Goal: Transaction & Acquisition: Register for event/course

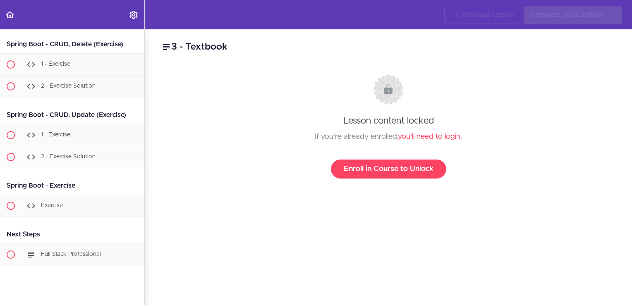
scroll to position [9742, 0]
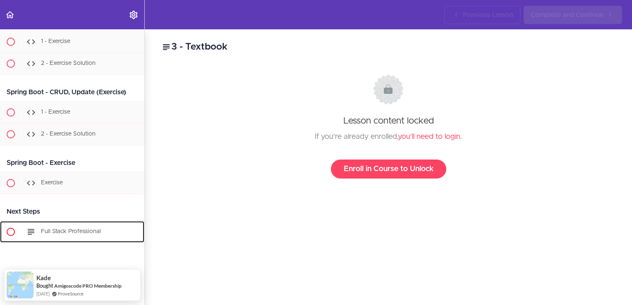
click at [59, 229] on span "Full Stack Professional" at bounding box center [71, 232] width 60 height 6
click at [35, 228] on icon at bounding box center [31, 233] width 10 height 10
click at [11, 228] on span "Current item" at bounding box center [11, 232] width 8 height 8
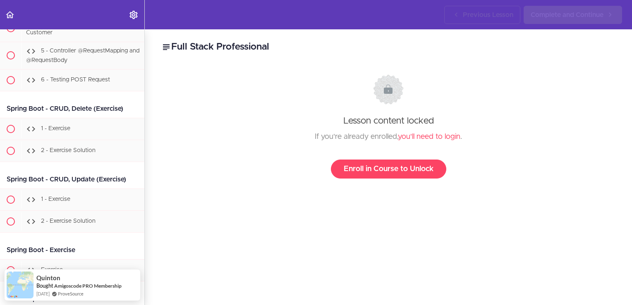
scroll to position [9742, 0]
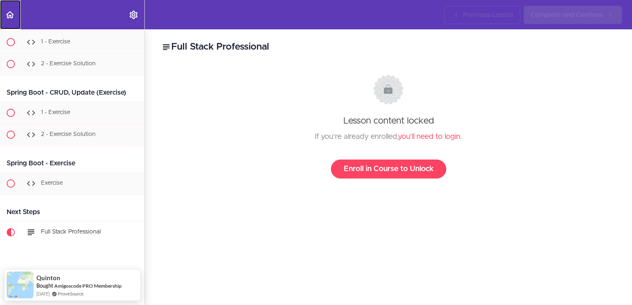
click at [13, 12] on icon "Back to course curriculum" at bounding box center [10, 15] width 10 height 10
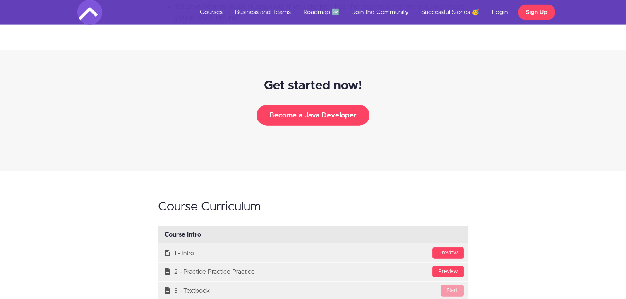
scroll to position [1903, 0]
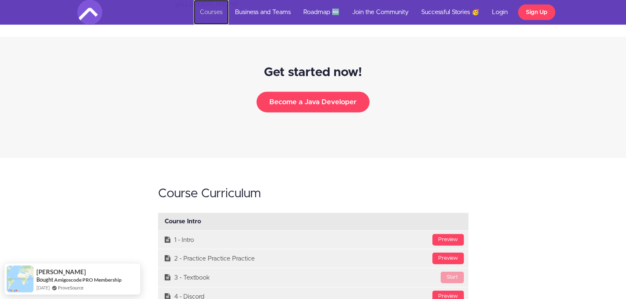
click at [201, 9] on link "Courses" at bounding box center [211, 12] width 35 height 25
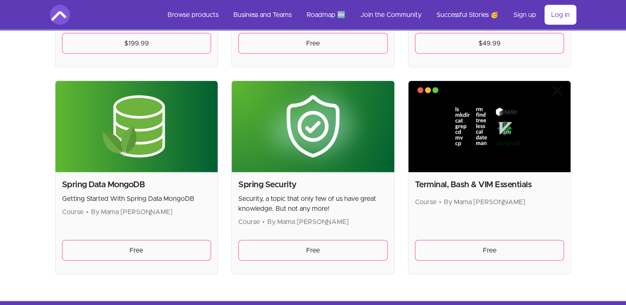
scroll to position [2193, 0]
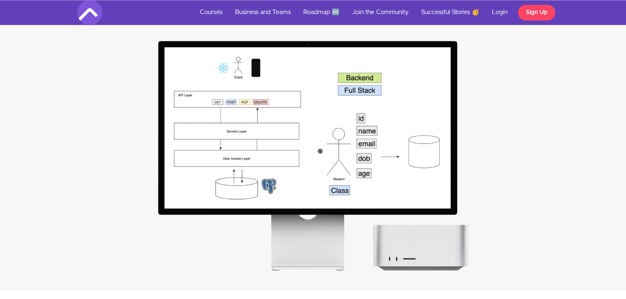
scroll to position [1324, 0]
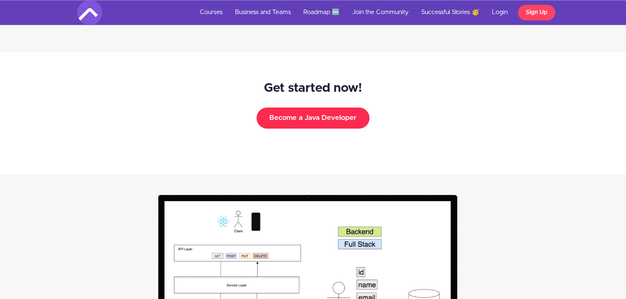
click at [276, 114] on button "Become a Java Developer" at bounding box center [312, 118] width 113 height 21
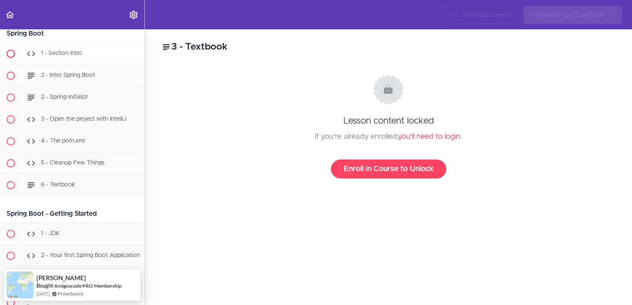
scroll to position [7715, 0]
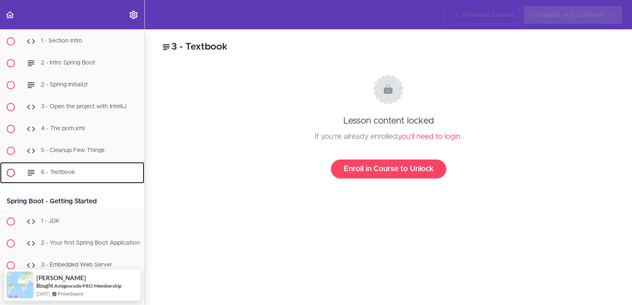
click at [63, 175] on span "6 - Textbook" at bounding box center [58, 173] width 34 height 6
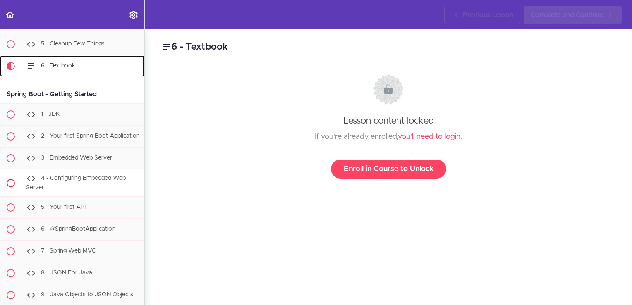
scroll to position [7870, 0]
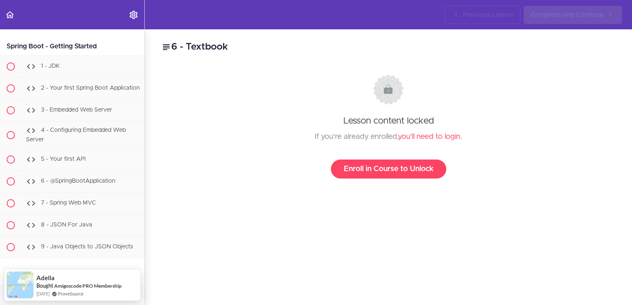
click at [35, 23] on icon at bounding box center [31, 18] width 10 height 10
click at [412, 136] on link "you'll need to login" at bounding box center [429, 136] width 62 height 7
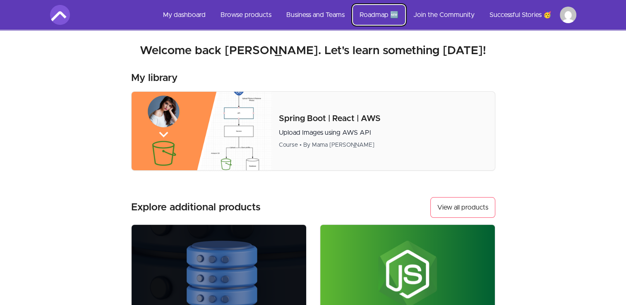
click at [379, 13] on link "Roadmap 🆕" at bounding box center [379, 15] width 52 height 20
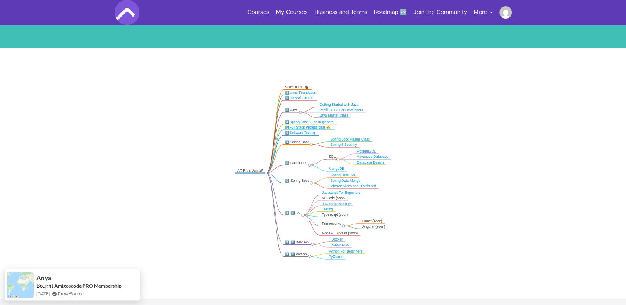
scroll to position [124, 0]
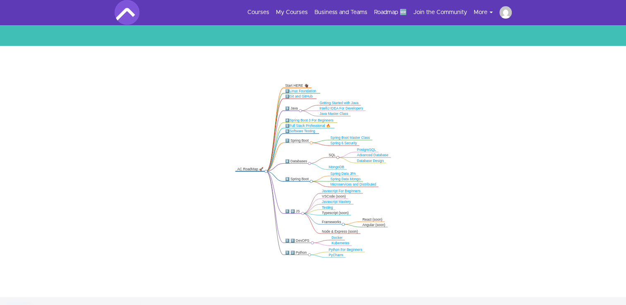
click at [300, 120] on link "Spring Boot 3 For Beginners" at bounding box center [312, 121] width 44 height 4
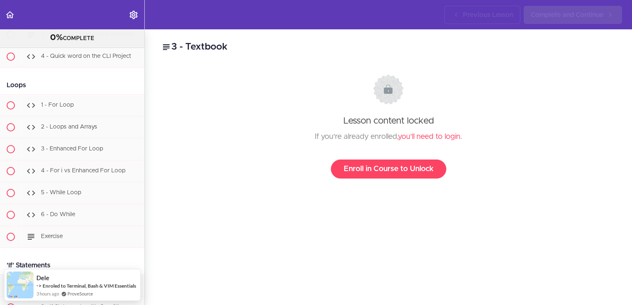
scroll to position [1340, 0]
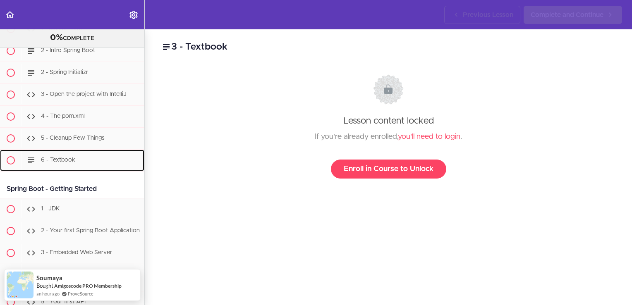
click at [66, 163] on span "6 - Textbook" at bounding box center [58, 160] width 34 height 6
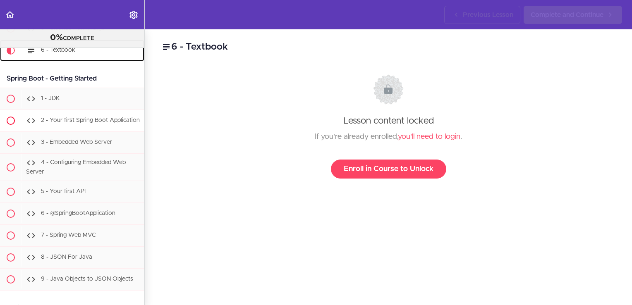
scroll to position [7870, 0]
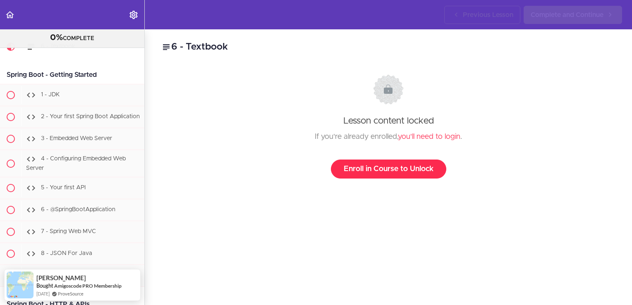
click at [359, 176] on link "Enroll in Course to Unlock" at bounding box center [388, 169] width 115 height 19
